Goal: Task Accomplishment & Management: Manage account settings

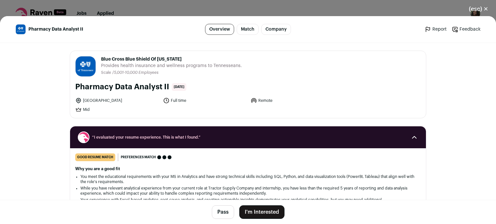
click at [211, 183] on li "You meet the educational requirements with your MS in Analytics and have strong…" at bounding box center [247, 179] width 335 height 10
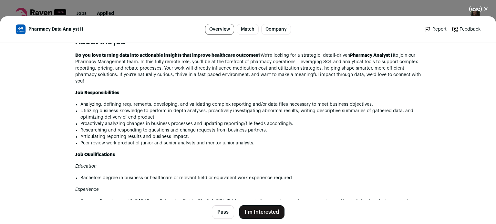
scroll to position [362, 0]
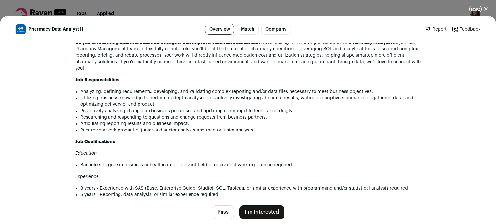
click at [216, 213] on button "Pass" at bounding box center [223, 213] width 22 height 14
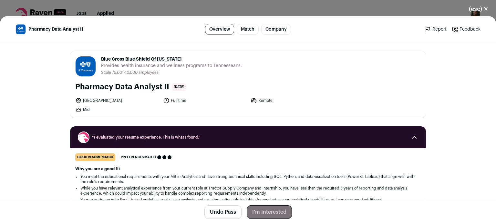
click at [476, 7] on button "(esc) ✕" at bounding box center [478, 9] width 35 height 14
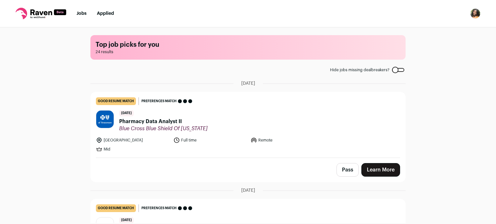
click at [430, 90] on div "Top job picks for you 24 results Hide jobs missing dealbreakers? [DATE] good re…" at bounding box center [248, 125] width 496 height 196
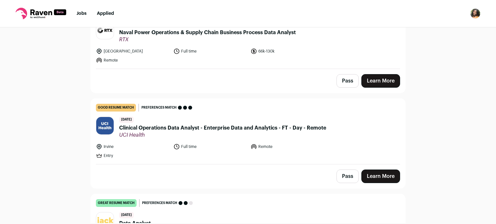
scroll to position [207, 0]
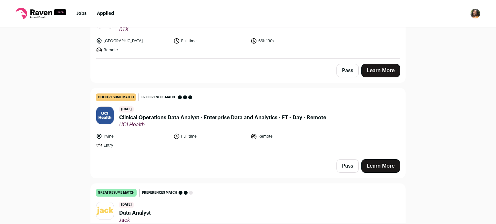
click at [306, 116] on span "Clinical Operations Data Analyst - Enterprise Data and Analytics - FT - Day - R…" at bounding box center [222, 118] width 207 height 8
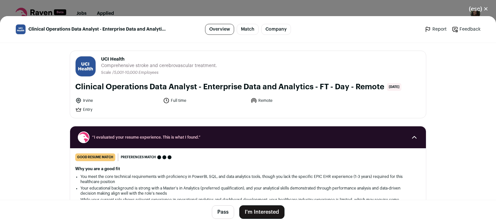
scroll to position [233, 0]
click at [317, 144] on div "“I evaluated your resume experience. This is what I found.”" at bounding box center [248, 138] width 356 height 22
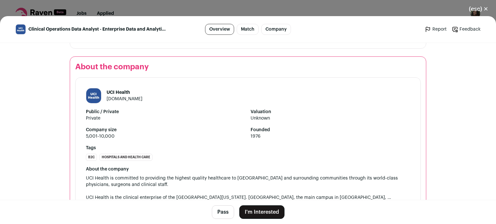
scroll to position [620, 0]
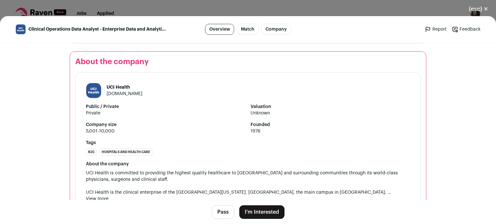
click at [224, 212] on button "Pass" at bounding box center [223, 213] width 22 height 14
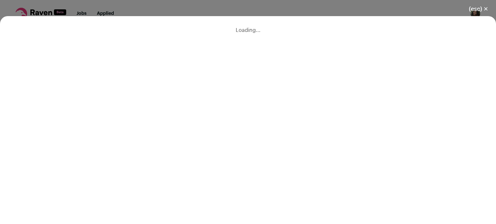
click at [482, 7] on button "(esc) ✕" at bounding box center [478, 9] width 35 height 14
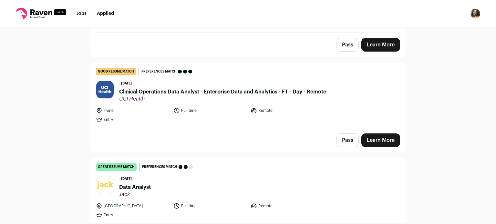
click at [62, 179] on div "Top job picks for you 24 results Hide jobs missing dealbreakers? [DATE] good re…" at bounding box center [248, 125] width 496 height 196
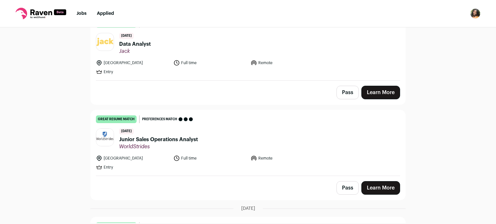
scroll to position [375, 0]
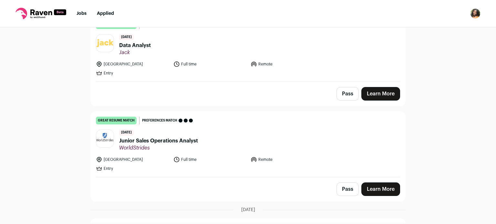
click at [164, 149] on span "WorldStrides" at bounding box center [158, 148] width 79 height 6
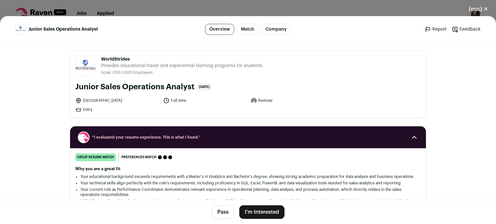
scroll to position [388, 0]
click at [156, 172] on div "Why you are a great fit Your educational background exceeds requirements with a…" at bounding box center [248, 188] width 346 height 43
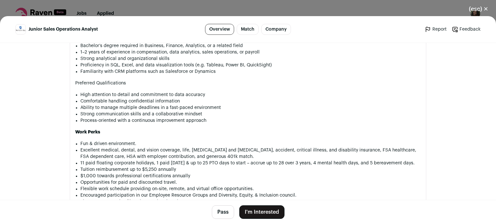
scroll to position [711, 0]
